Goal: Navigation & Orientation: Find specific page/section

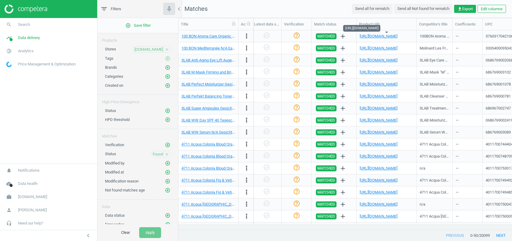
click at [31, 198] on span "[DOMAIN_NAME]" at bounding box center [32, 196] width 29 height 5
click at [33, 178] on span "Switch campaign" at bounding box center [20, 179] width 27 height 5
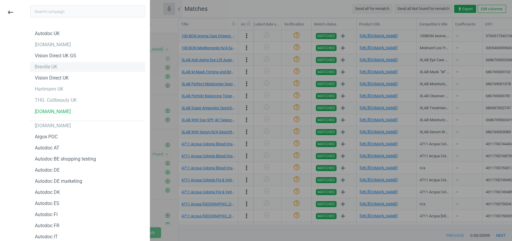
type input "ф"
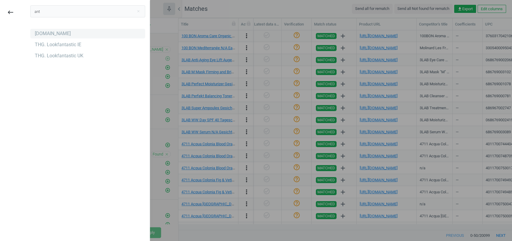
type input "ant"
click at [59, 35] on div "[DOMAIN_NAME]" at bounding box center [53, 33] width 36 height 7
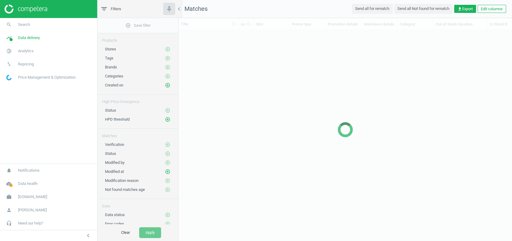
scroll to position [187, 327]
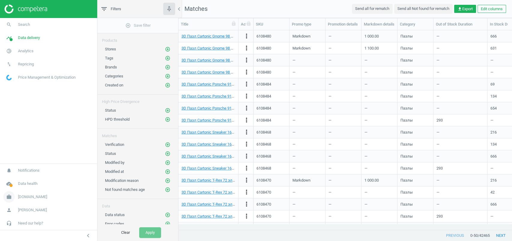
click at [37, 194] on span "[DOMAIN_NAME]" at bounding box center [32, 196] width 29 height 5
click at [31, 184] on link "Campaign settings" at bounding box center [48, 188] width 97 height 9
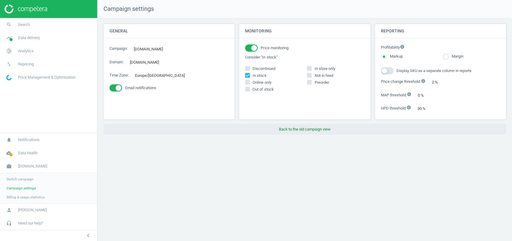
click at [287, 129] on button "Back to the old campaign view" at bounding box center [304, 129] width 402 height 11
